Goal: Task Accomplishment & Management: Complete application form

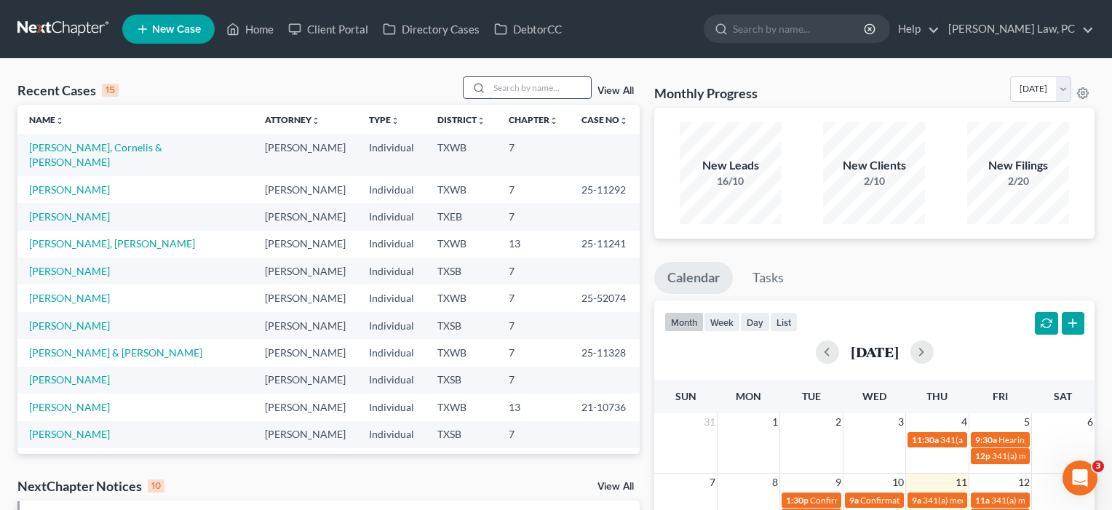
click at [538, 93] on input "search" at bounding box center [540, 87] width 102 height 21
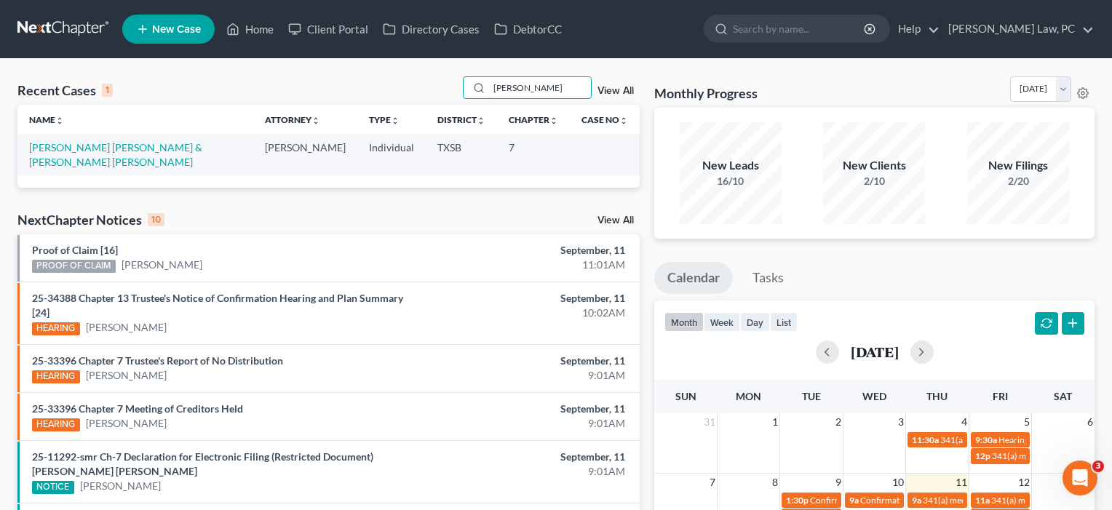
type input "[PERSON_NAME]"
drag, startPoint x: 486, startPoint y: 105, endPoint x: 158, endPoint y: 148, distance: 331.0
click at [158, 148] on link "[PERSON_NAME] [PERSON_NAME] & [PERSON_NAME] [PERSON_NAME]" at bounding box center [115, 154] width 173 height 27
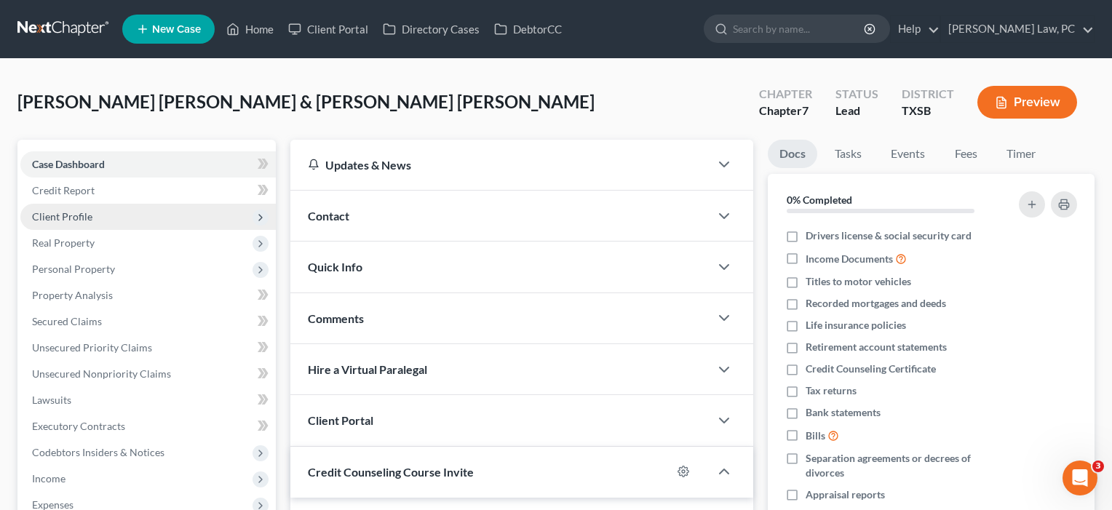
click at [94, 217] on span "Client Profile" at bounding box center [147, 217] width 255 height 26
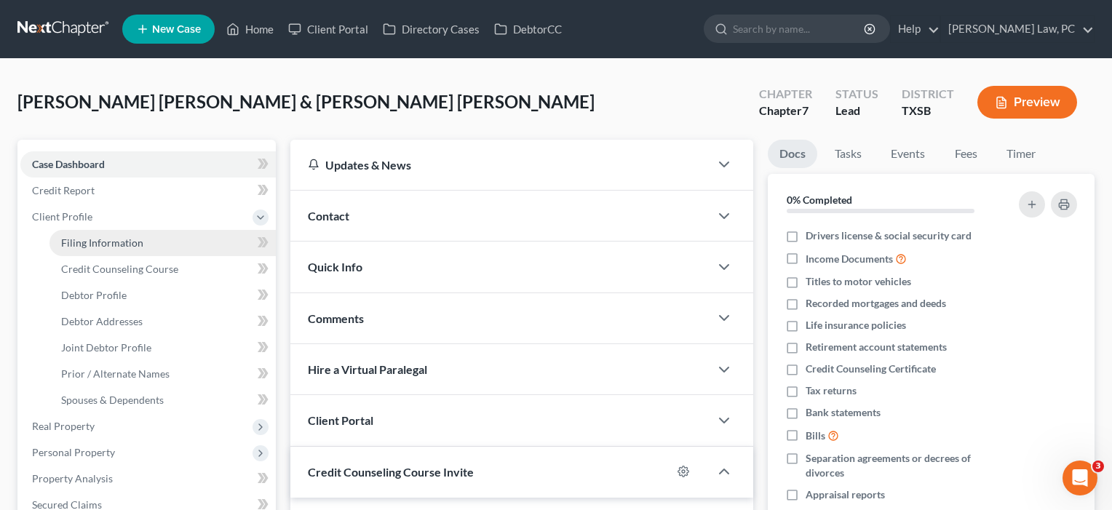
click at [94, 242] on span "Filing Information" at bounding box center [102, 242] width 82 height 12
select select "1"
select select "0"
select select "79"
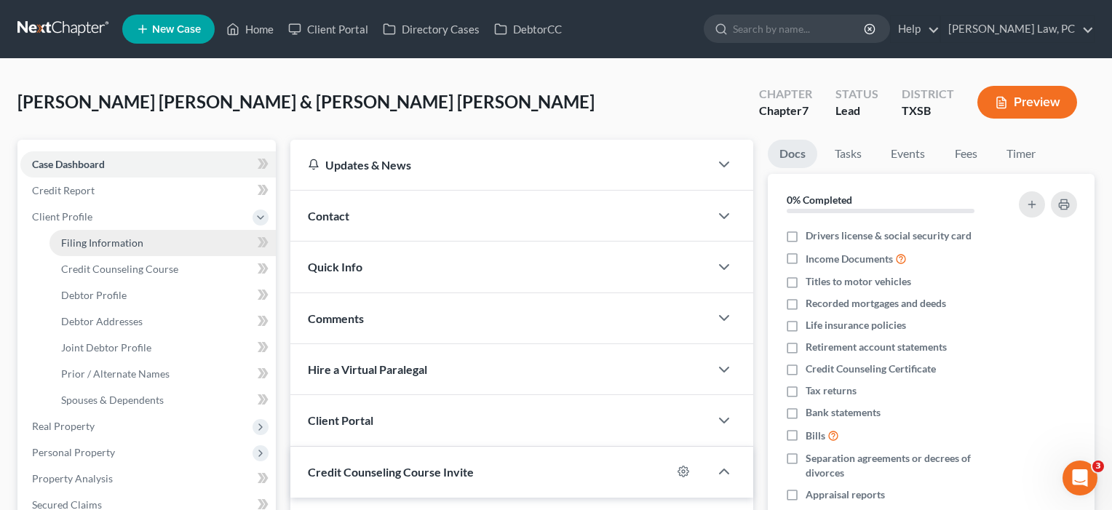
select select "2"
select select "45"
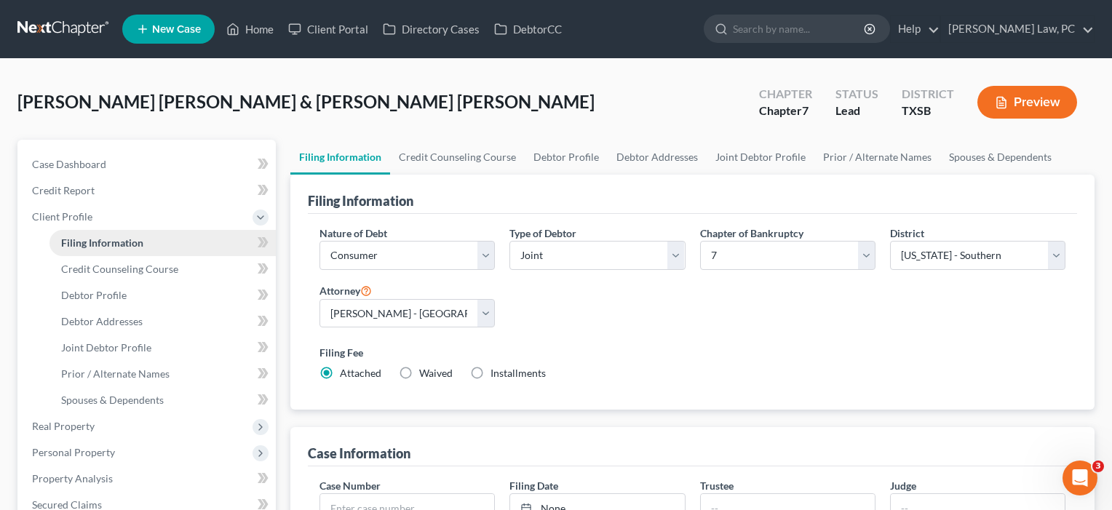
click at [133, 236] on span "Filing Information" at bounding box center [102, 242] width 82 height 12
click at [127, 298] on link "Debtor Profile" at bounding box center [162, 295] width 226 height 26
select select "1"
select select "2"
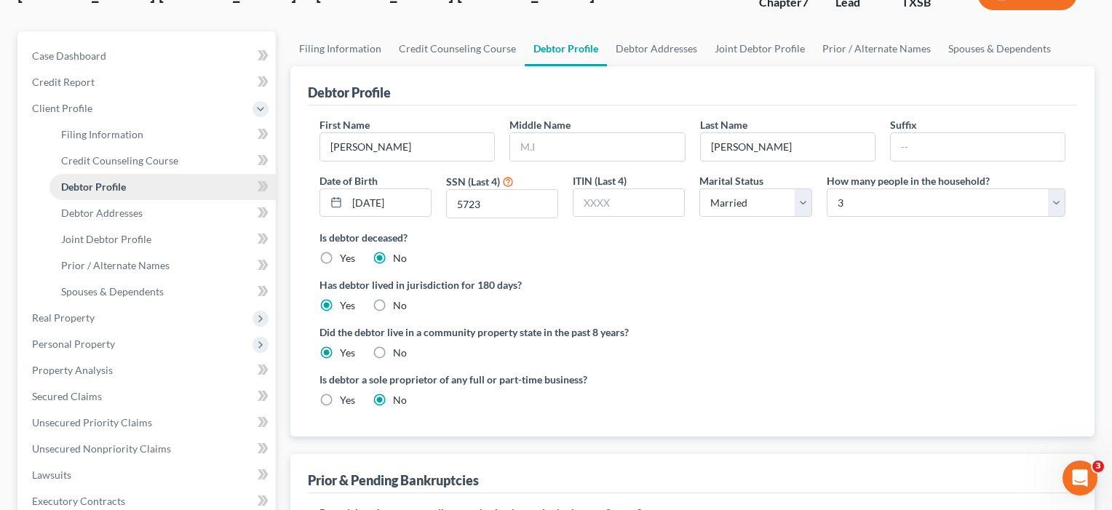
scroll to position [114, 0]
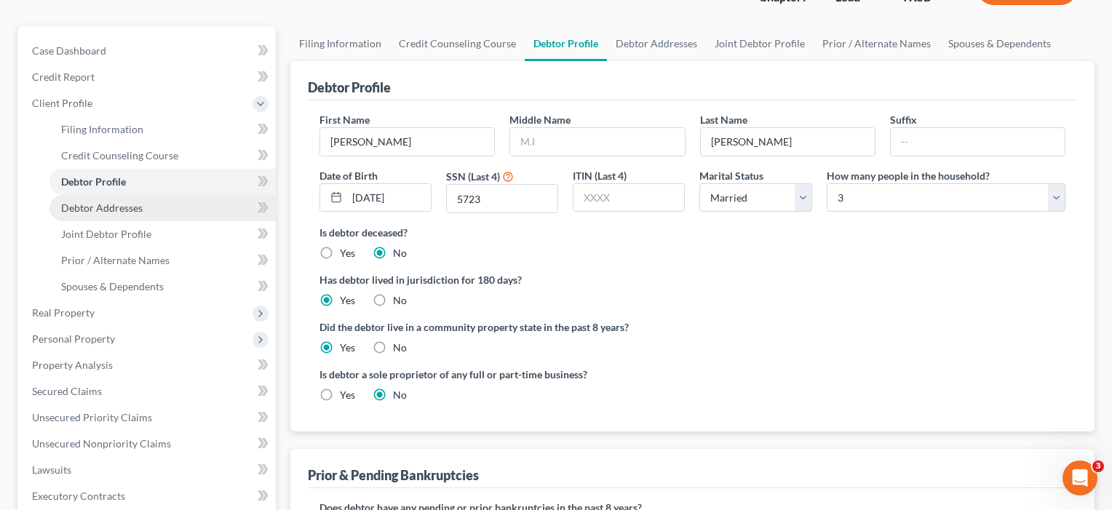
click at [112, 206] on span "Debtor Addresses" at bounding box center [101, 208] width 81 height 12
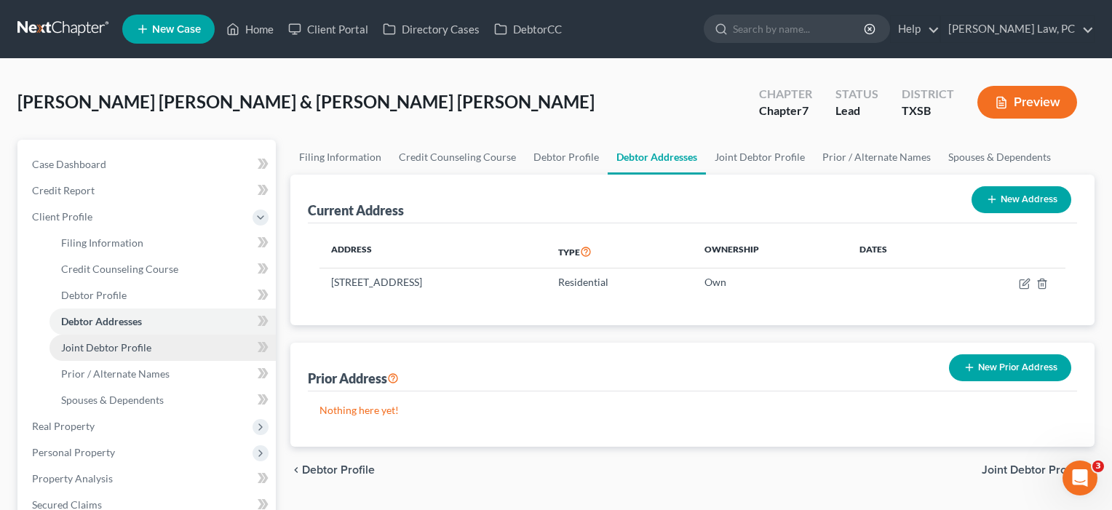
click at [119, 356] on link "Joint Debtor Profile" at bounding box center [162, 348] width 226 height 26
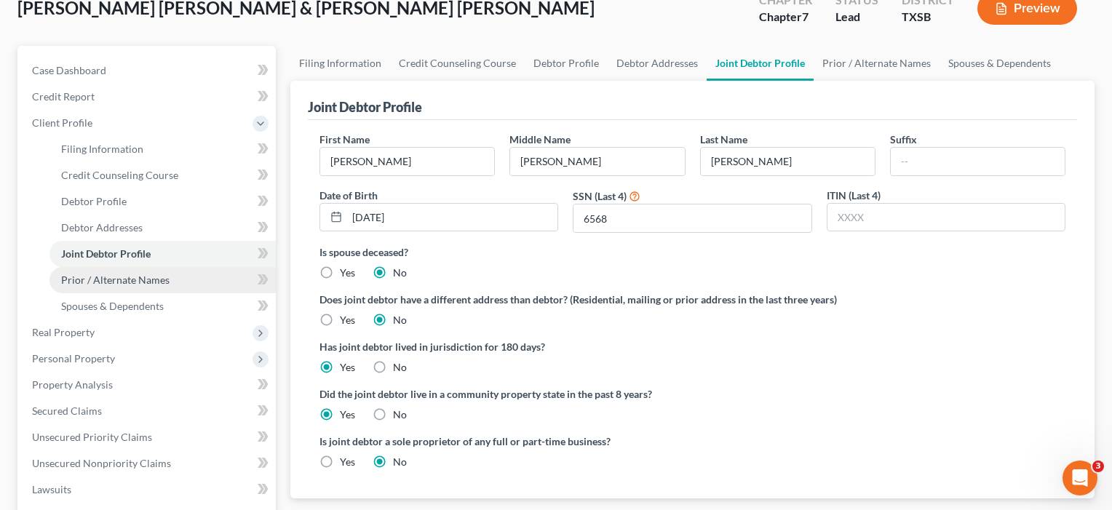
scroll to position [95, 0]
click at [122, 284] on span "Prior / Alternate Names" at bounding box center [115, 279] width 108 height 12
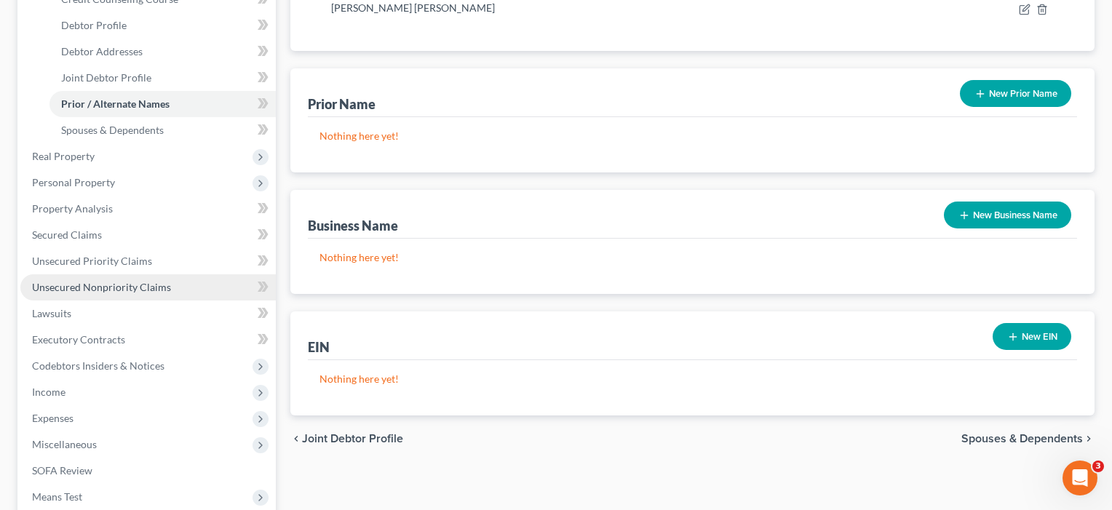
scroll to position [246, 0]
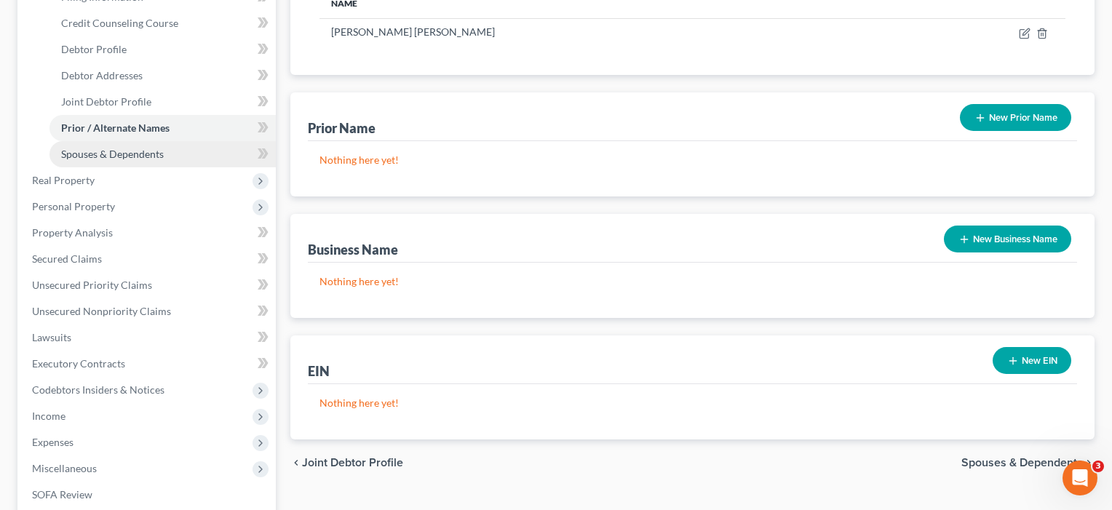
click at [114, 151] on span "Spouses & Dependents" at bounding box center [112, 154] width 103 height 12
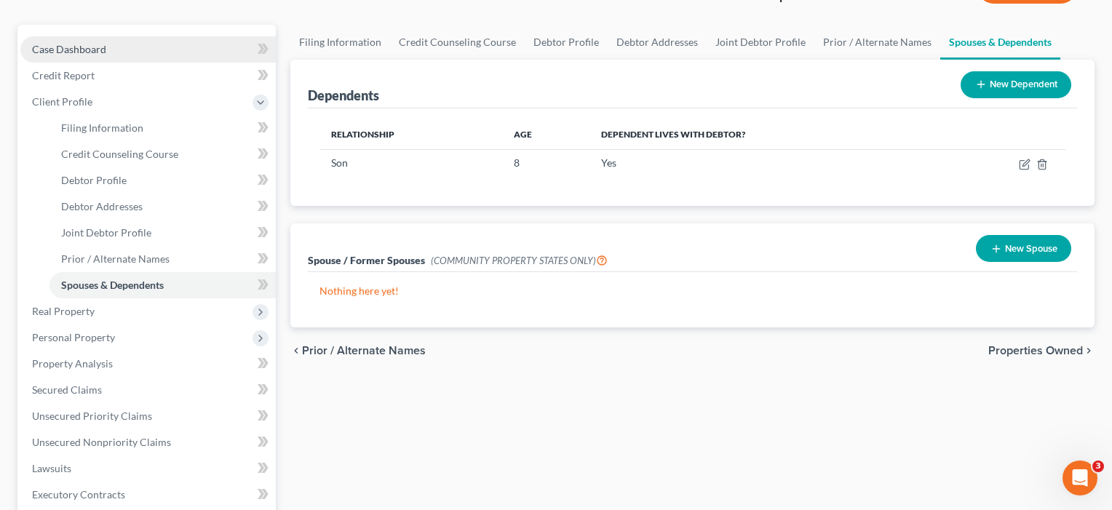
scroll to position [164, 0]
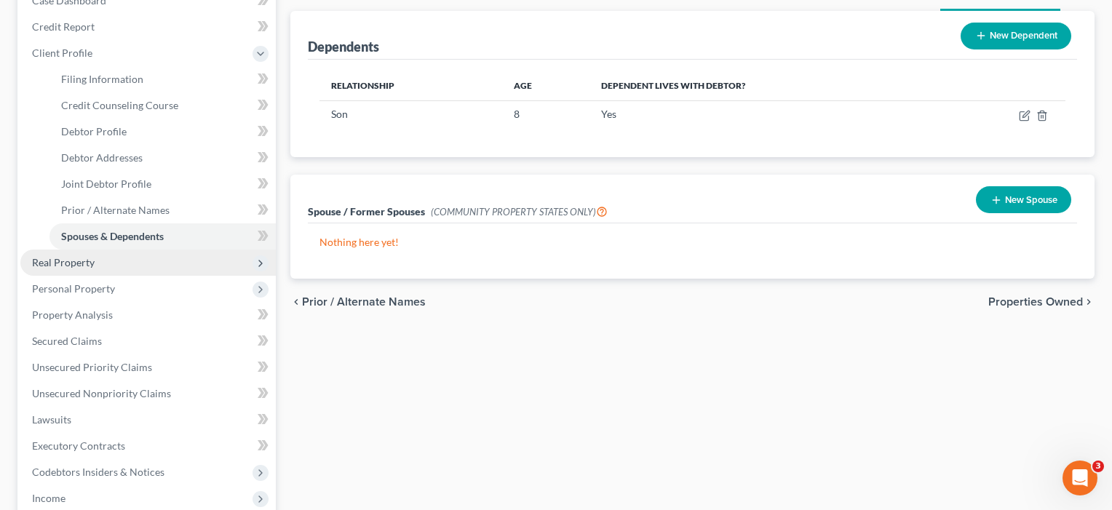
click at [81, 268] on span "Real Property" at bounding box center [63, 262] width 63 height 12
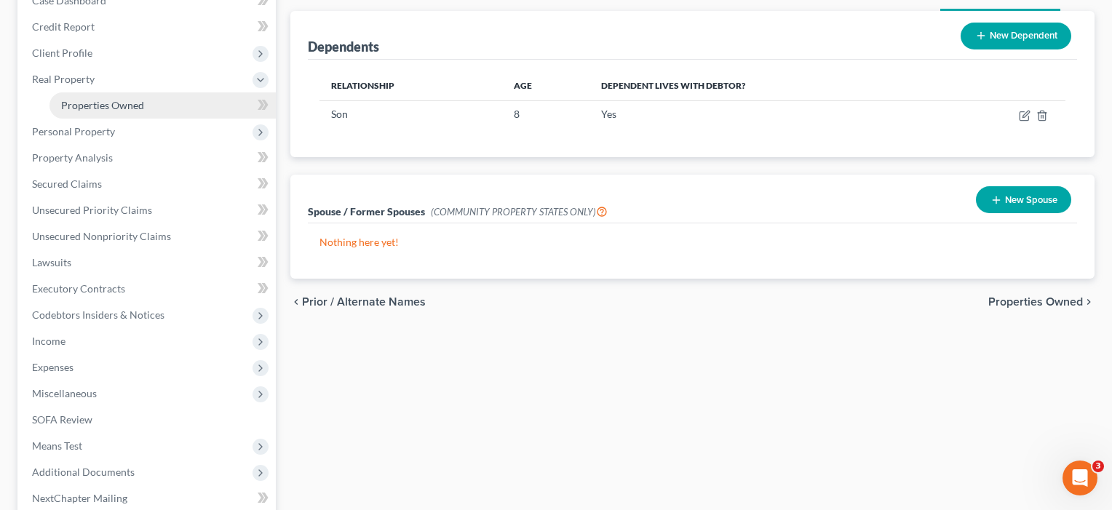
click at [78, 114] on link "Properties Owned" at bounding box center [162, 105] width 226 height 26
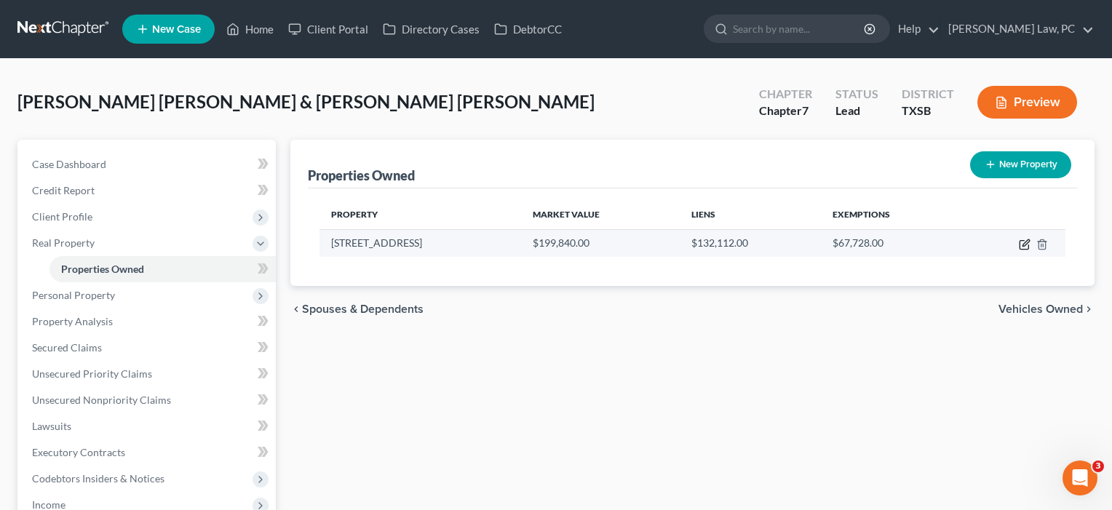
click at [1024, 241] on icon "button" at bounding box center [1025, 245] width 12 height 12
select select "45"
select select "2"
select select "0"
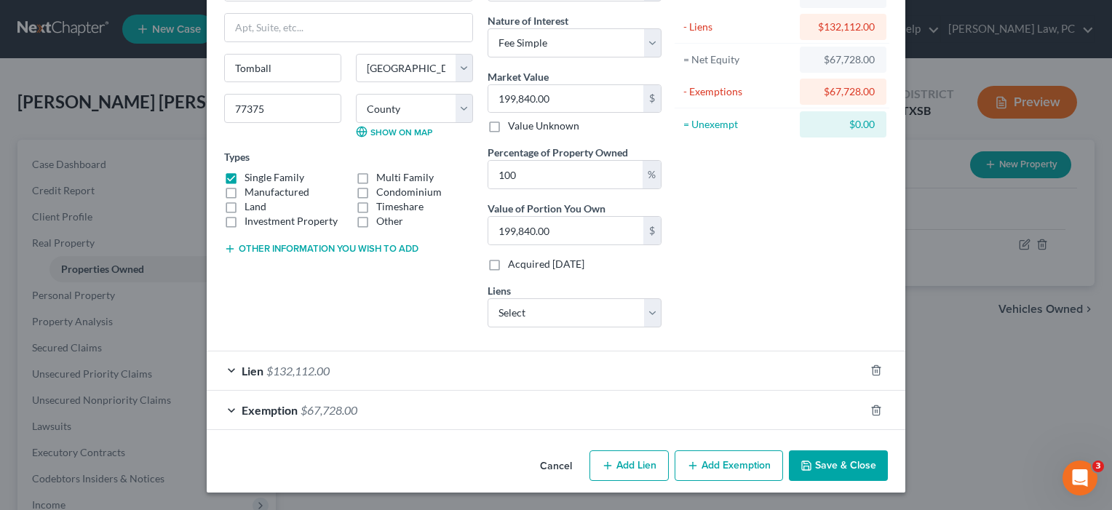
scroll to position [109, 0]
click at [483, 375] on div "Lien $132,112.00" at bounding box center [536, 371] width 658 height 39
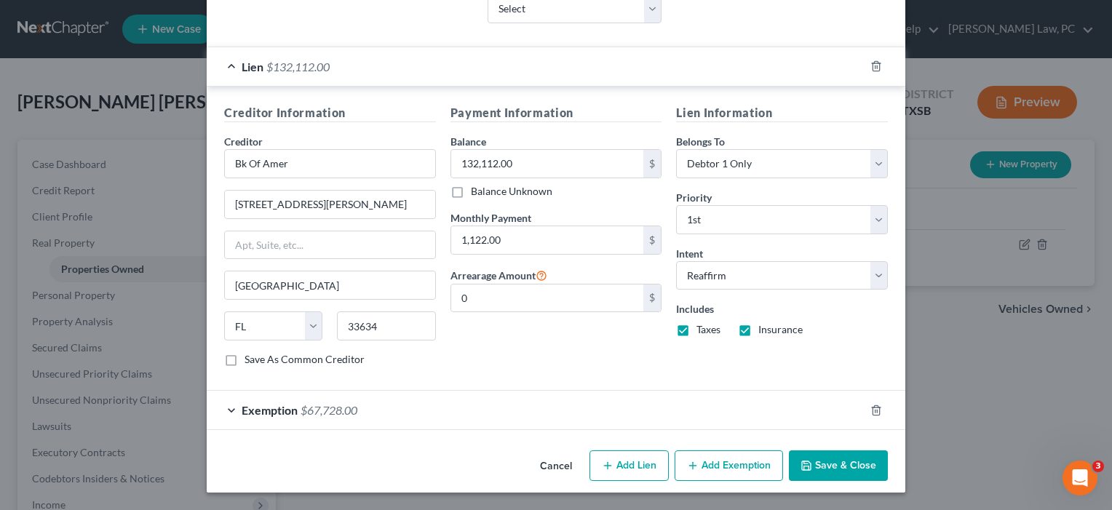
scroll to position [413, 0]
click at [463, 414] on div "Exemption $67,728.00" at bounding box center [536, 410] width 658 height 39
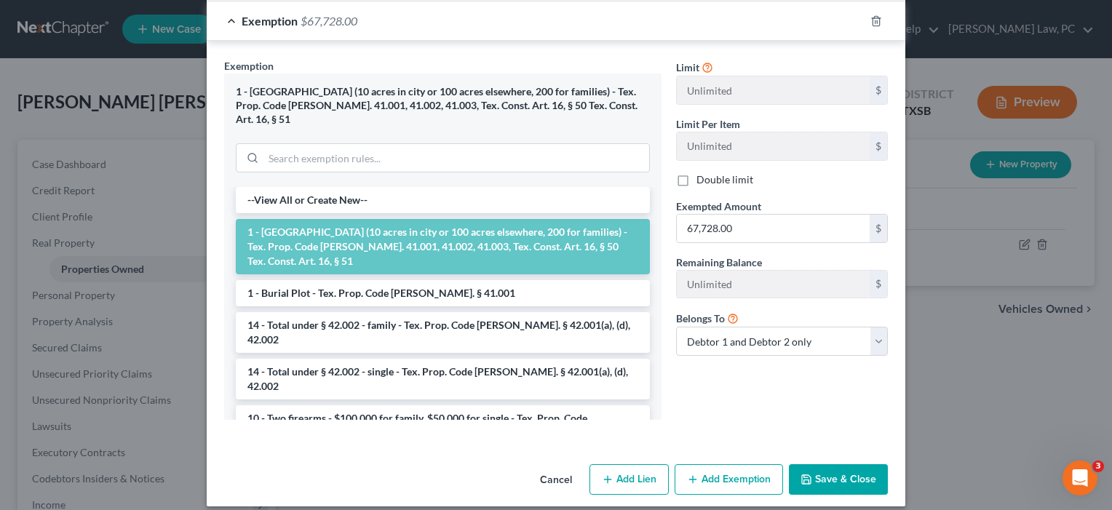
scroll to position [802, 0]
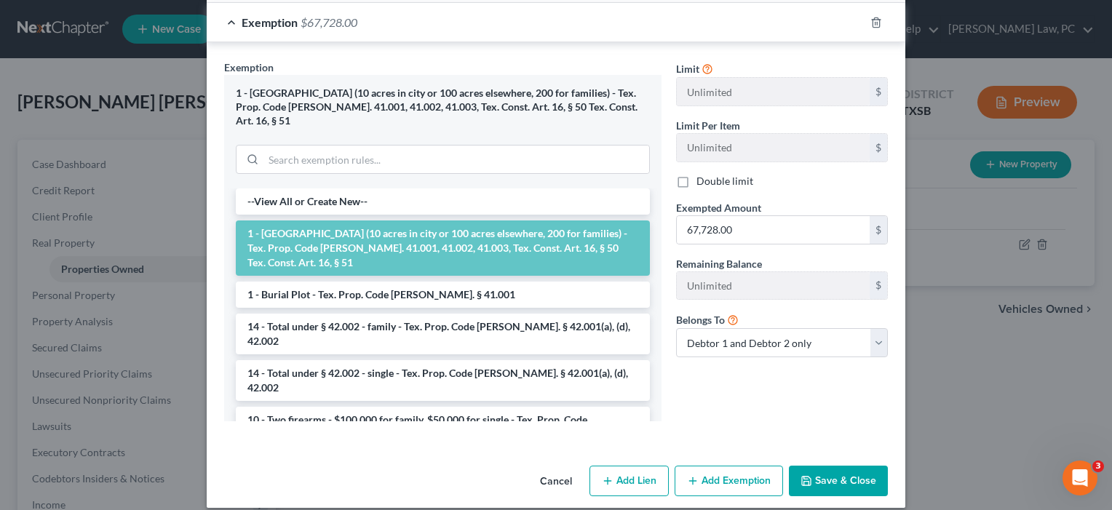
click at [835, 466] on button "Save & Close" at bounding box center [838, 481] width 99 height 31
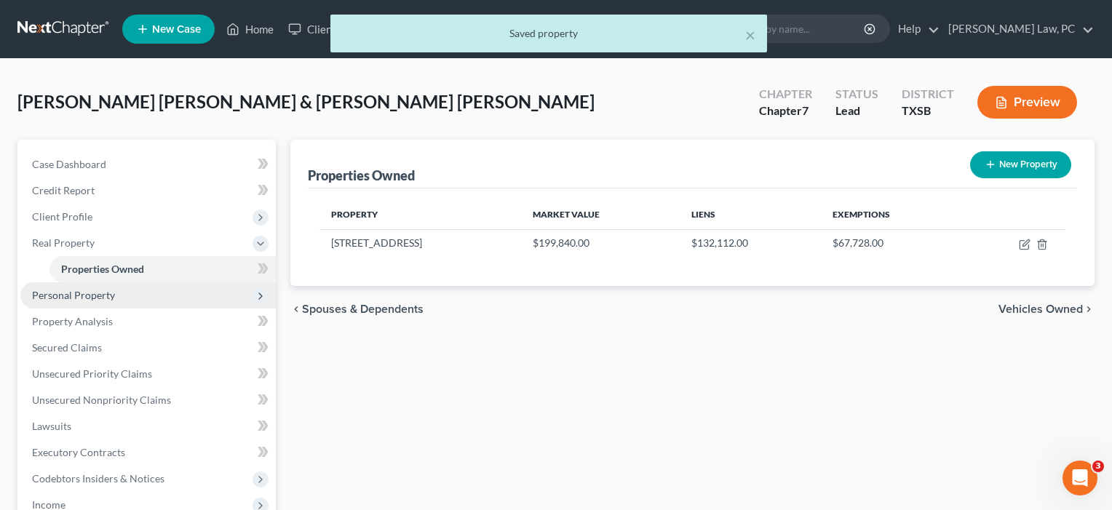
click at [78, 298] on span "Personal Property" at bounding box center [73, 295] width 83 height 12
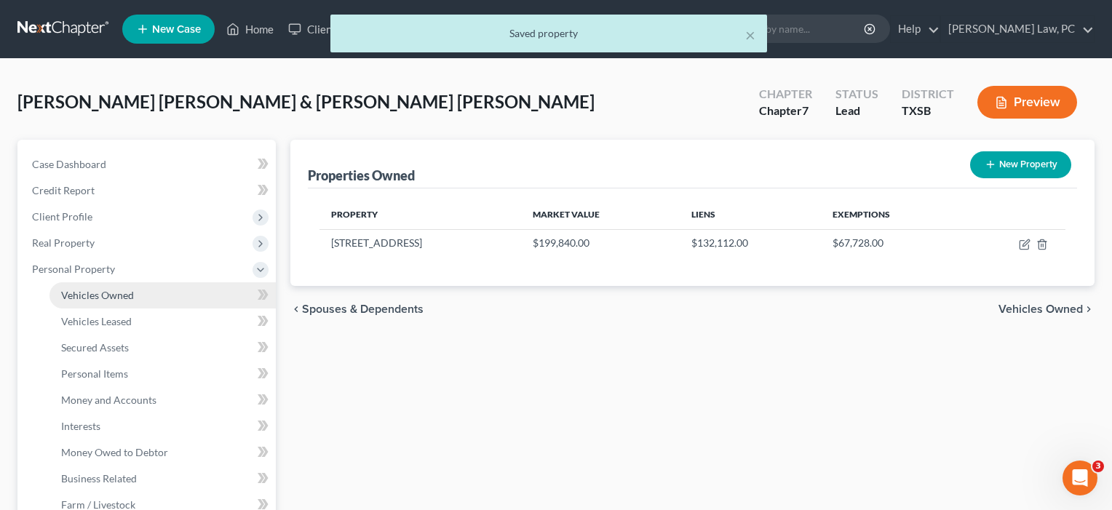
click at [77, 298] on span "Vehicles Owned" at bounding box center [97, 295] width 73 height 12
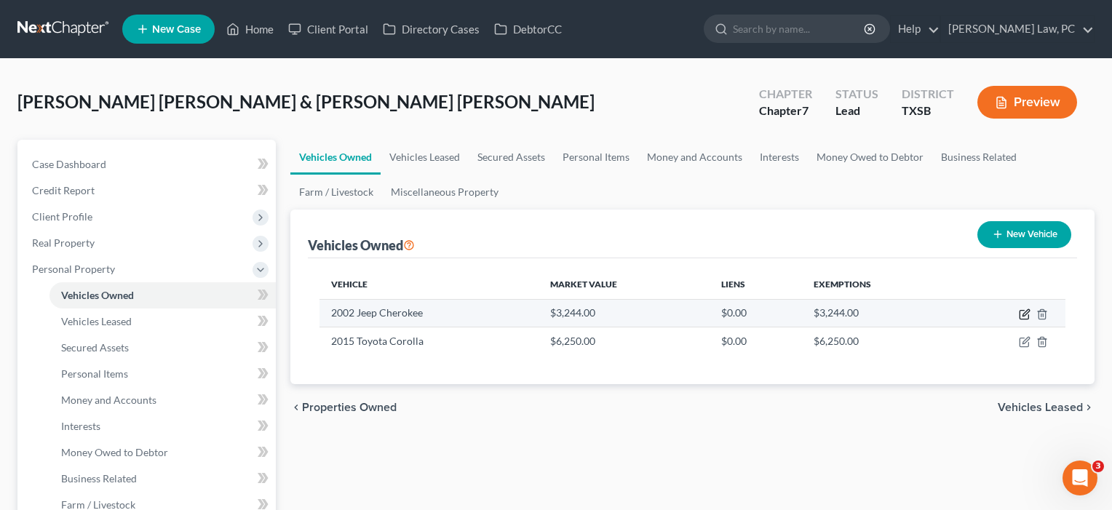
click at [1025, 311] on icon "button" at bounding box center [1025, 314] width 12 height 12
select select "0"
select select "24"
select select "2"
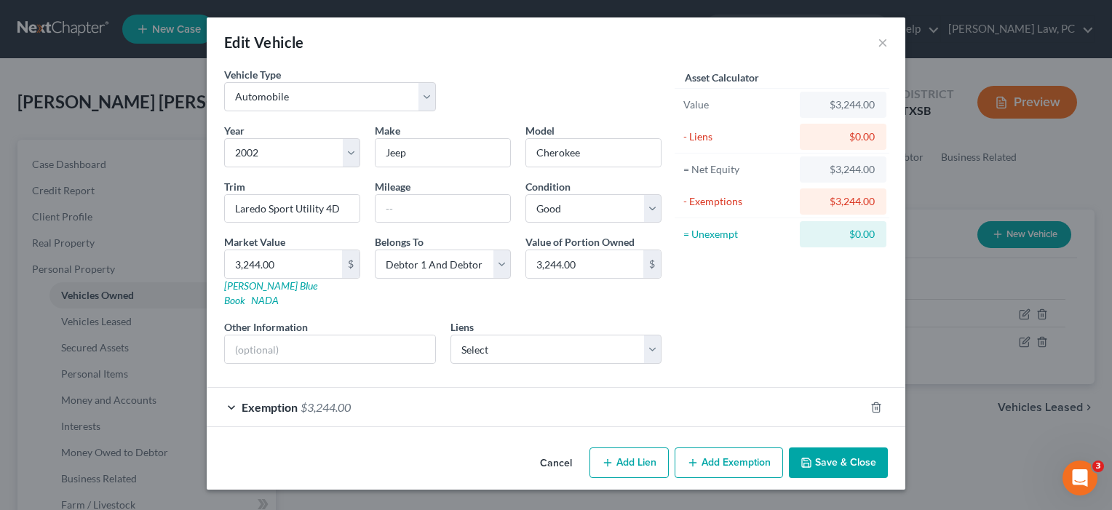
click at [827, 449] on button "Save & Close" at bounding box center [838, 462] width 99 height 31
